Goal: Check status: Check status

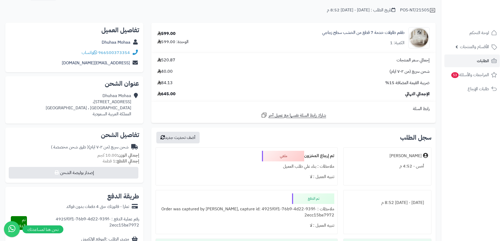
scroll to position [26, 0]
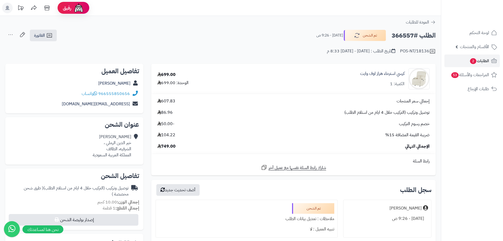
click at [401, 39] on h2 "الطلب #366557" at bounding box center [414, 35] width 44 height 11
copy h2 "366557"
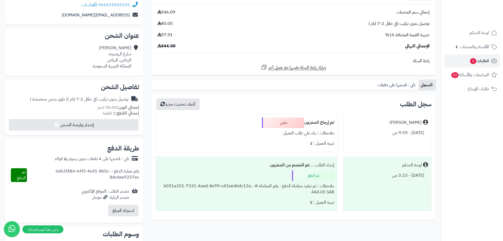
scroll to position [79, 0]
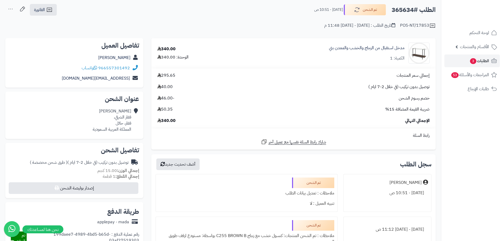
scroll to position [26, 0]
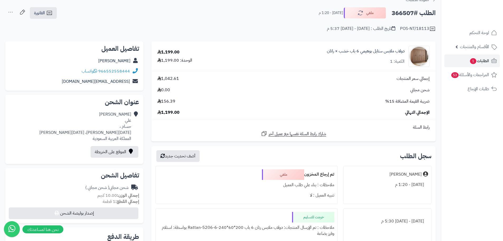
scroll to position [15, 0]
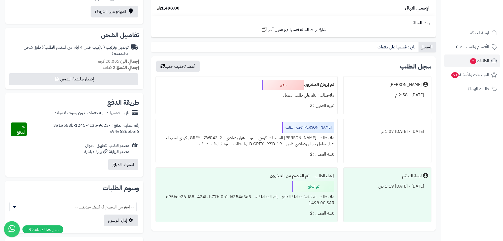
scroll to position [79, 0]
